Goal: Use online tool/utility: Utilize a website feature to perform a specific function

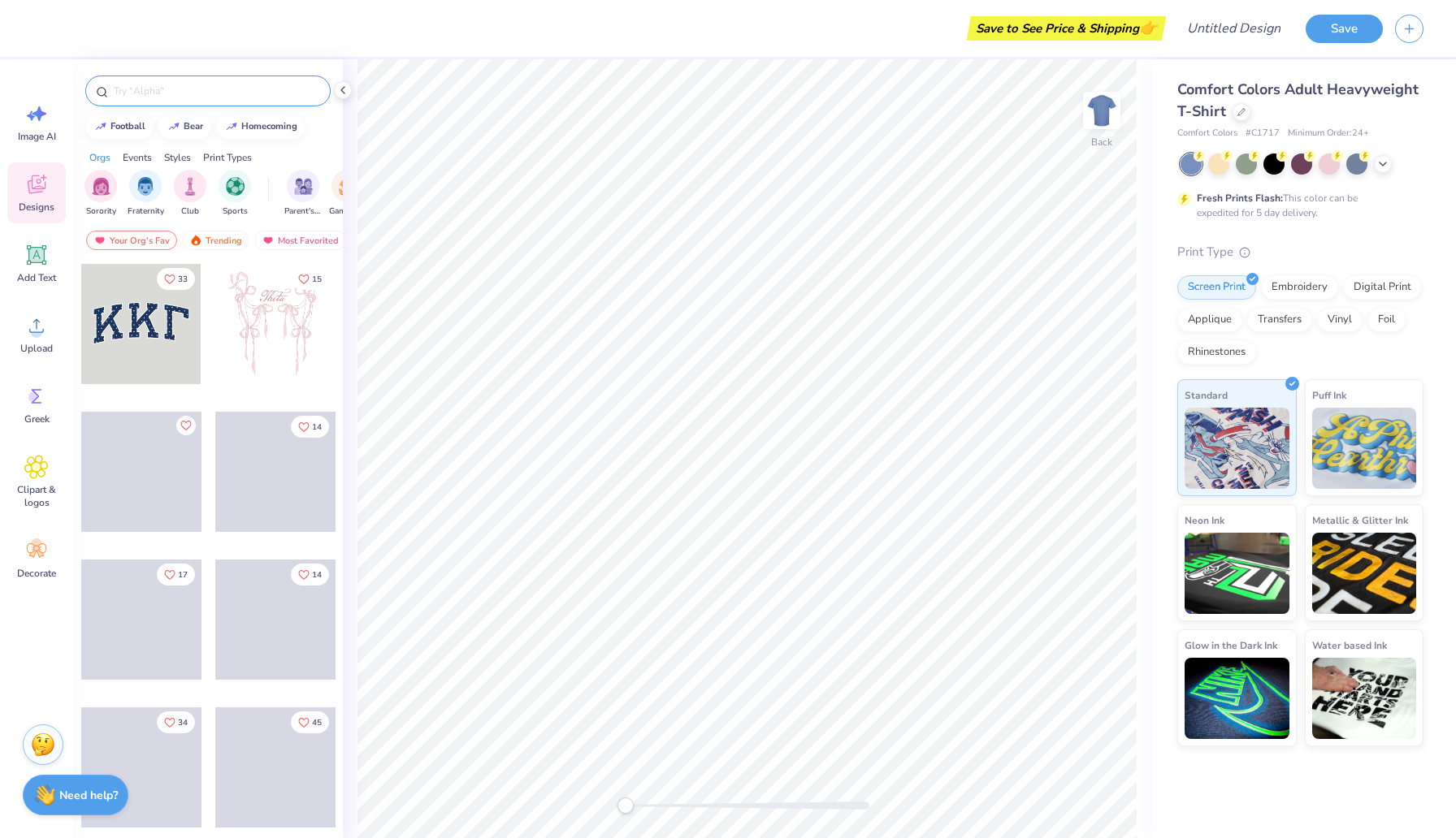
click at [174, 100] on div at bounding box center [208, 91] width 245 height 31
click at [177, 88] on input "text" at bounding box center [216, 91] width 208 height 16
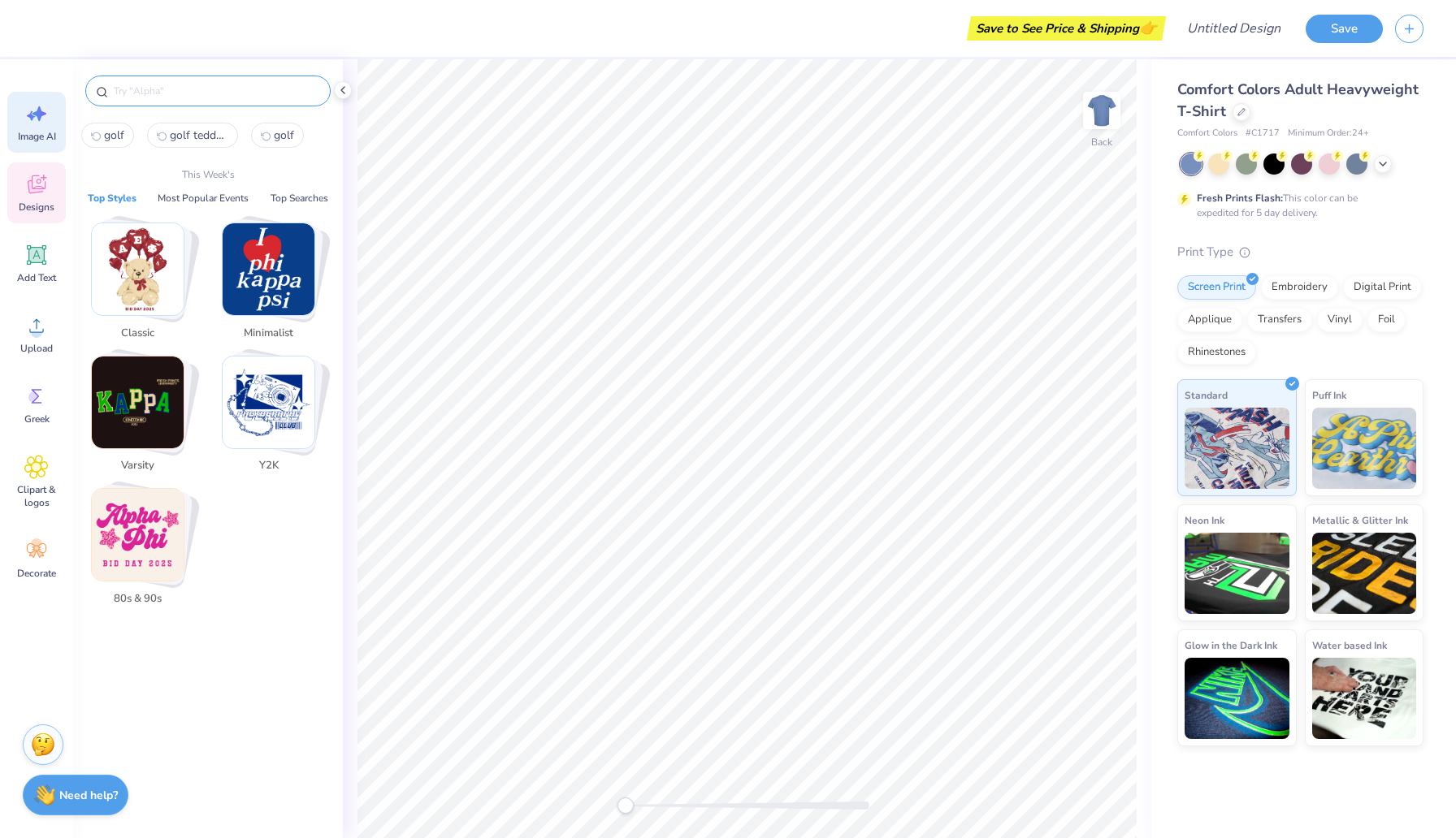
click at [36, 122] on icon at bounding box center [37, 114] width 25 height 25
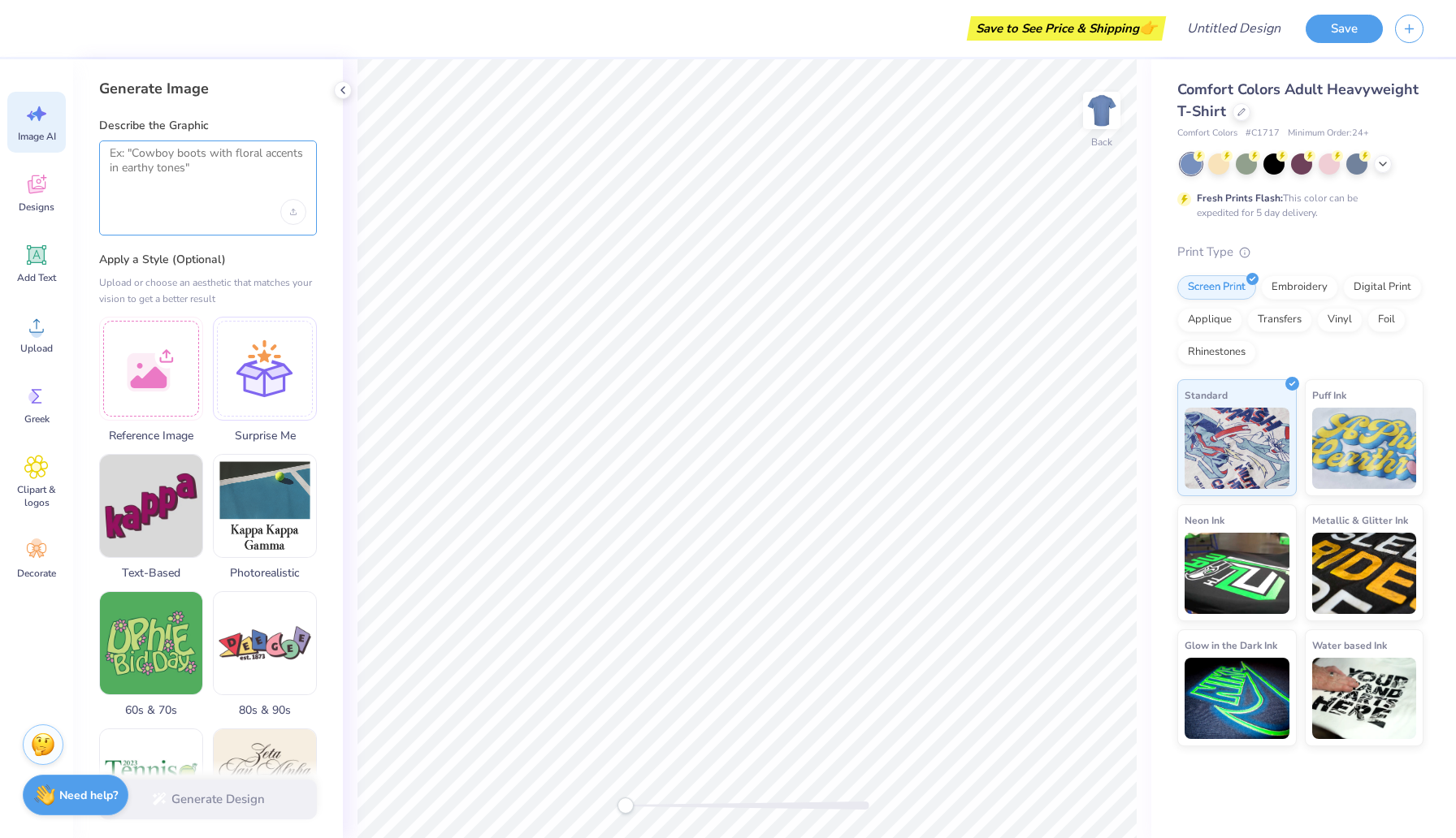
click at [160, 167] on textarea at bounding box center [207, 167] width 197 height 41
type textarea "g"
type textarea "one teddy bear golfing"
click at [292, 204] on div "Upload image" at bounding box center [293, 212] width 26 height 26
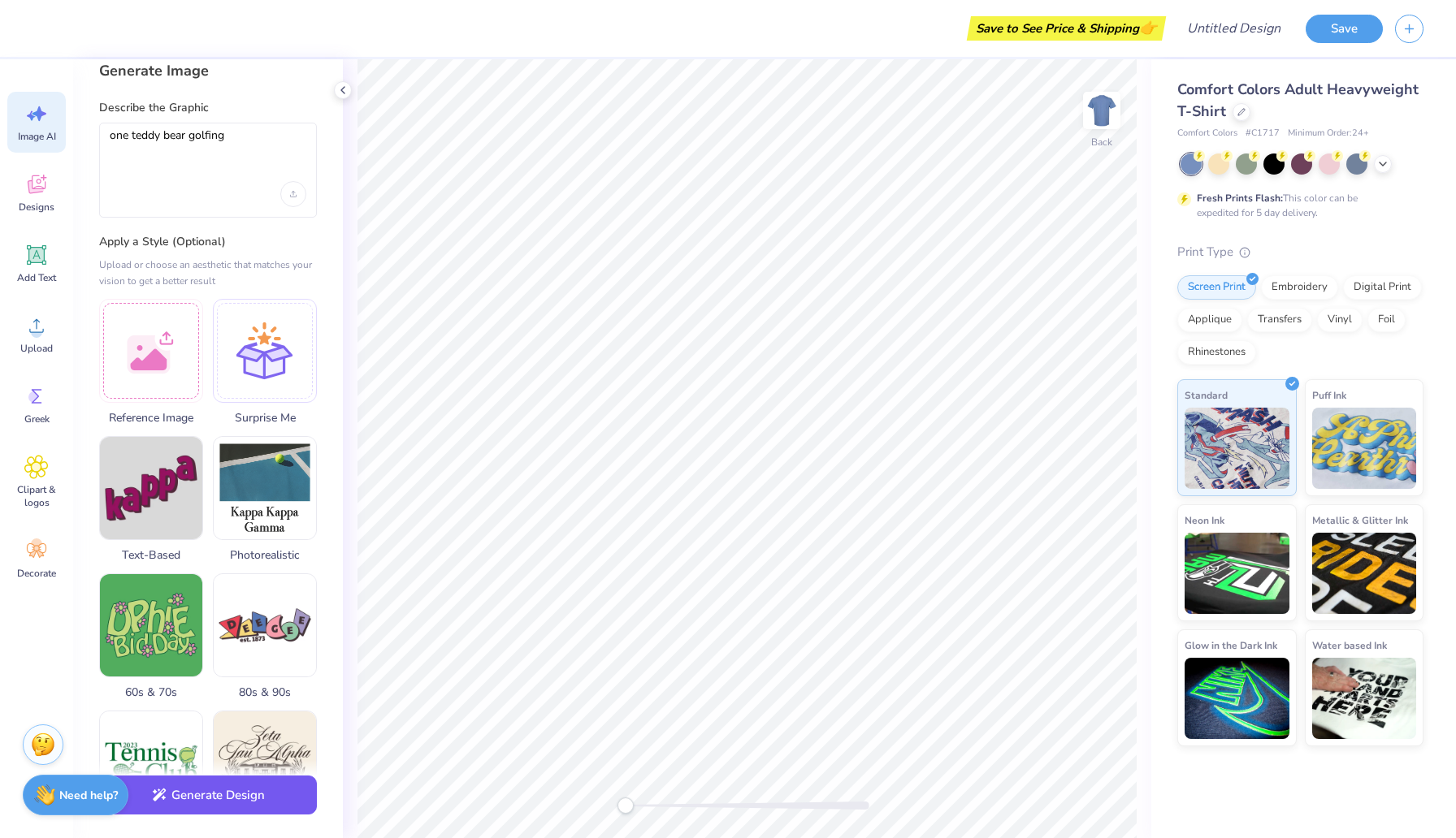
click at [233, 792] on button "Generate Design" at bounding box center [207, 796] width 218 height 40
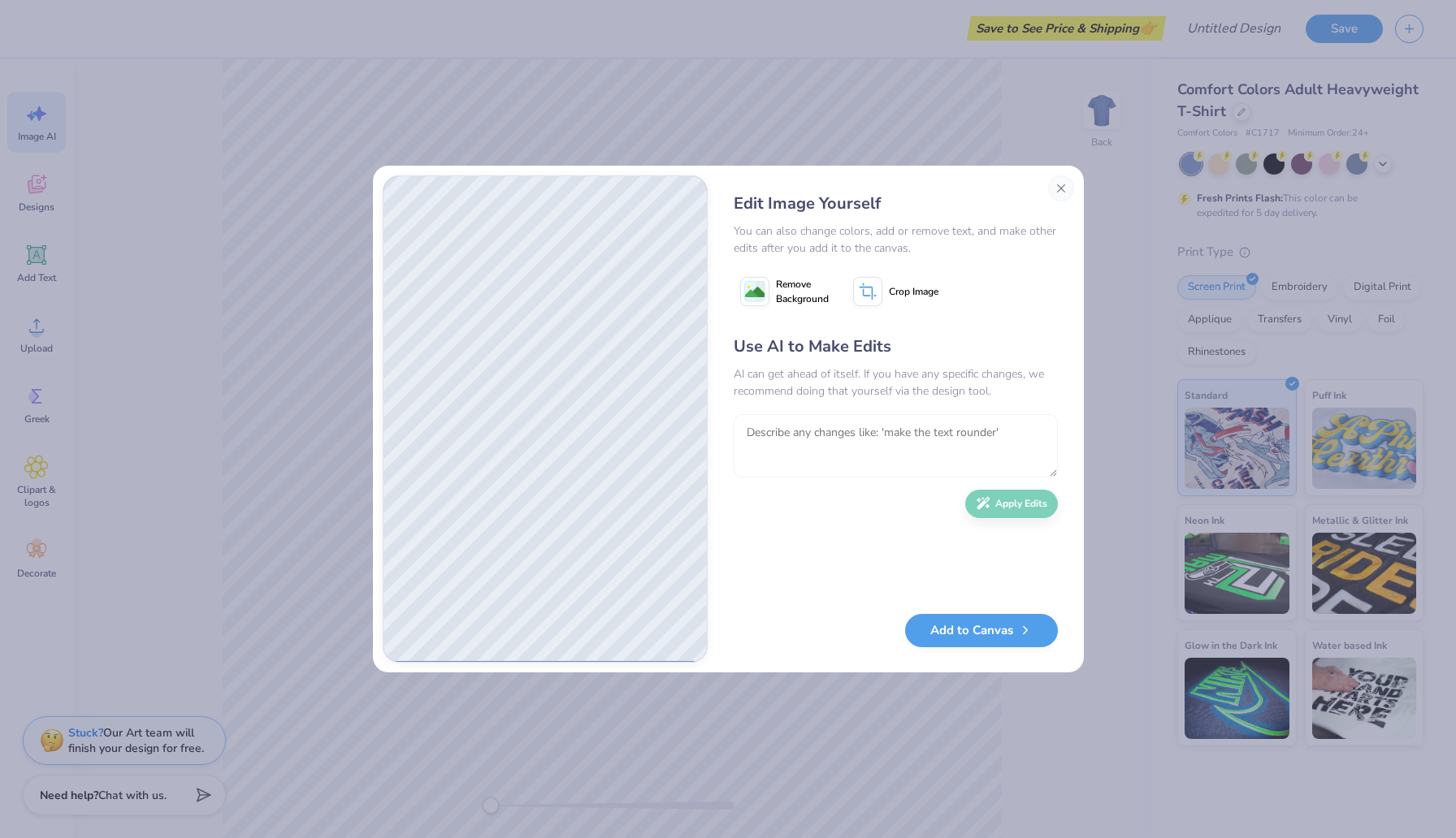
click at [782, 424] on textarea at bounding box center [896, 446] width 324 height 63
click at [898, 433] on textarea "make it more realistic and" at bounding box center [891, 446] width 315 height 63
type textarea "make it more realistic looking. i want it to still look like a graphic design b…"
click at [958, 442] on textarea "make it more realistic looking. i want it to still look like a graphic design b…" at bounding box center [891, 446] width 315 height 63
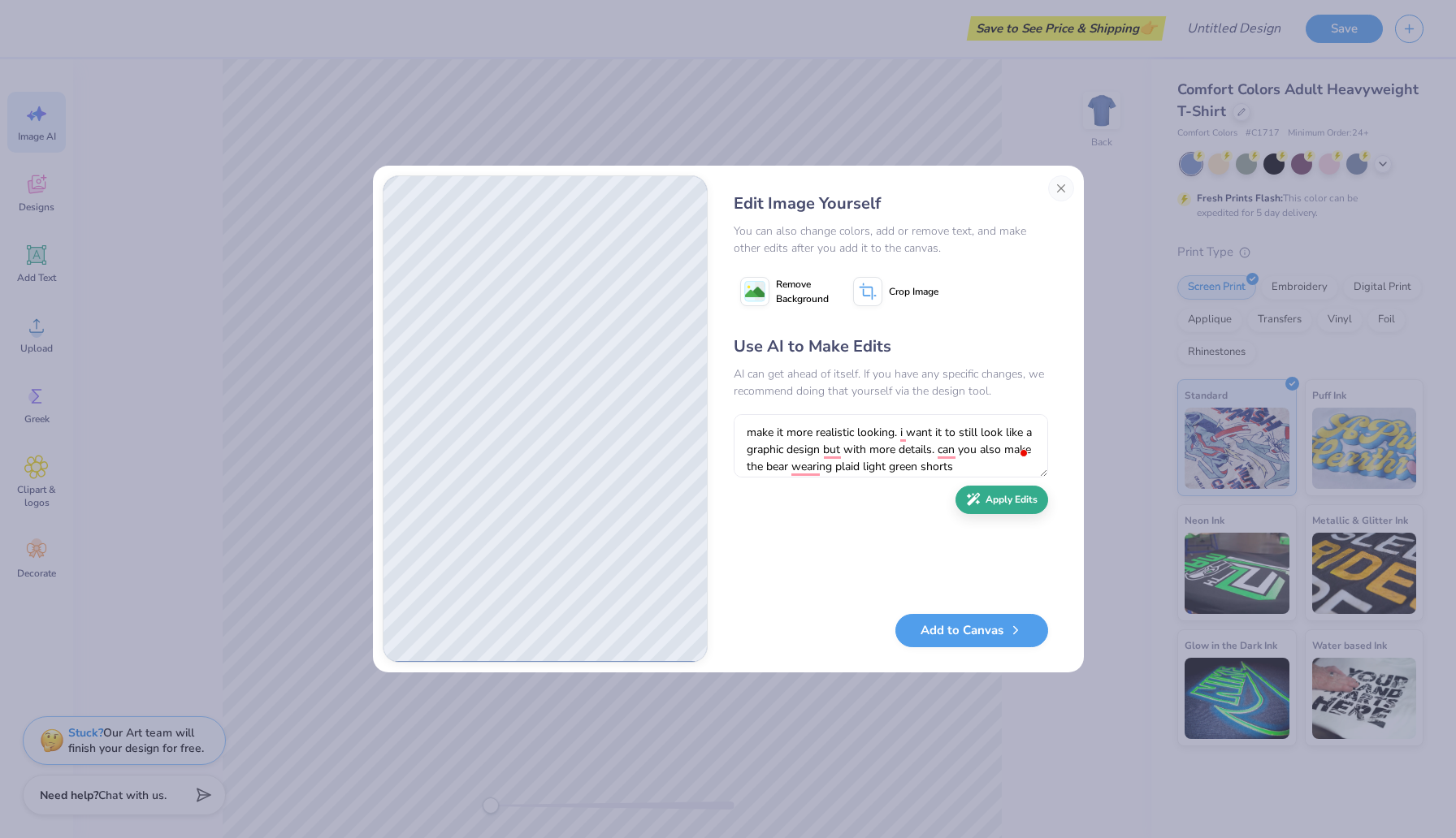
type textarea "make it more realistic looking. i want it to still look like a graphic design b…"
click at [1000, 508] on button "Apply Edits" at bounding box center [1001, 500] width 93 height 28
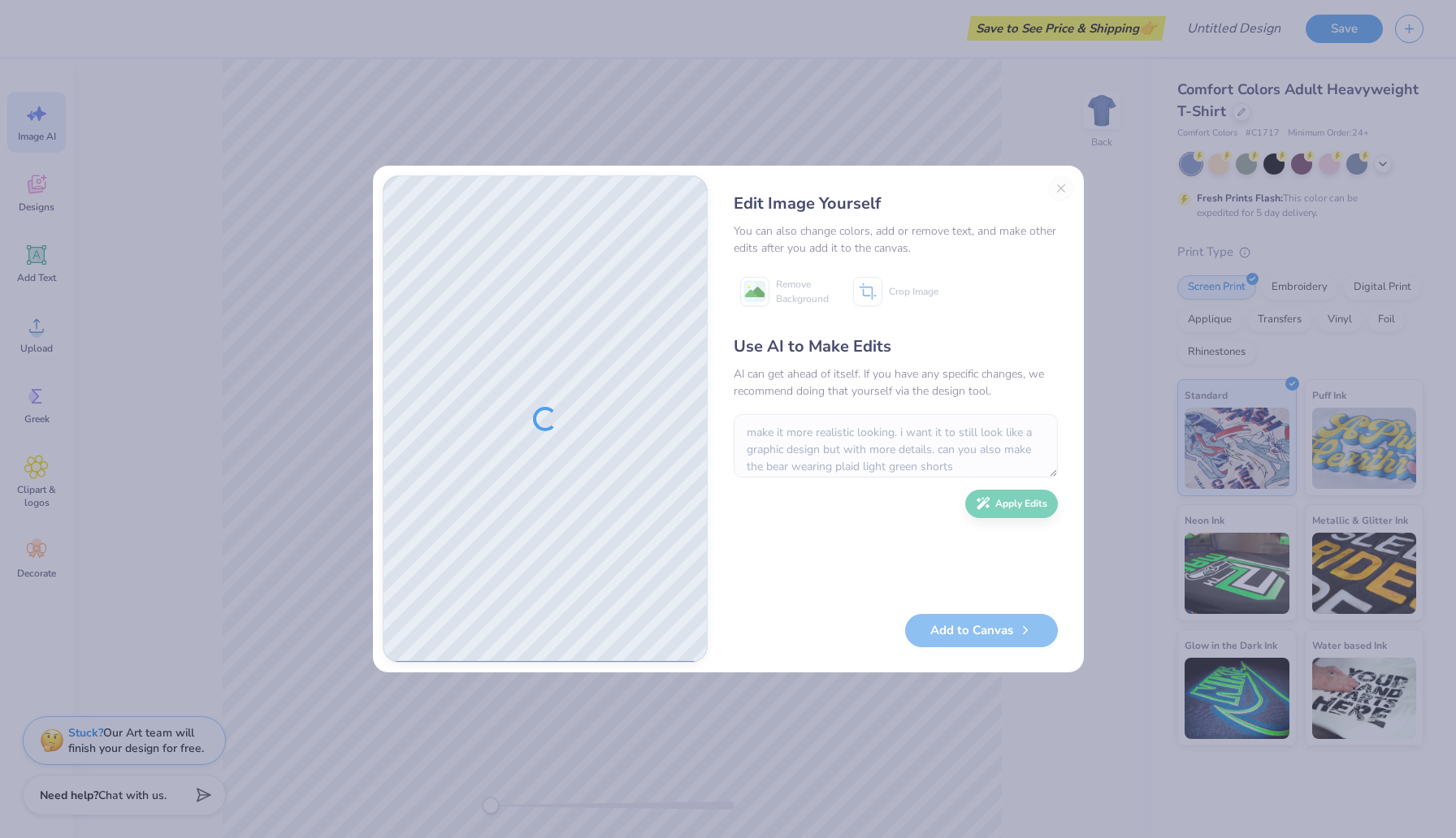
click at [1060, 190] on div "Edit Image Yourself You can also change colors, add or remove text, and make ot…" at bounding box center [895, 419] width 357 height 487
click at [1061, 189] on div "Edit Image Yourself You can also change colors, add or remove text, and make ot…" at bounding box center [895, 419] width 357 height 487
click at [1063, 197] on div "Edit Image Yourself You can also change colors, add or remove text, and make ot…" at bounding box center [895, 419] width 357 height 487
click at [1059, 187] on div "Edit Image Yourself You can also change colors, add or remove text, and make ot…" at bounding box center [895, 419] width 357 height 487
